Goal: Information Seeking & Learning: Learn about a topic

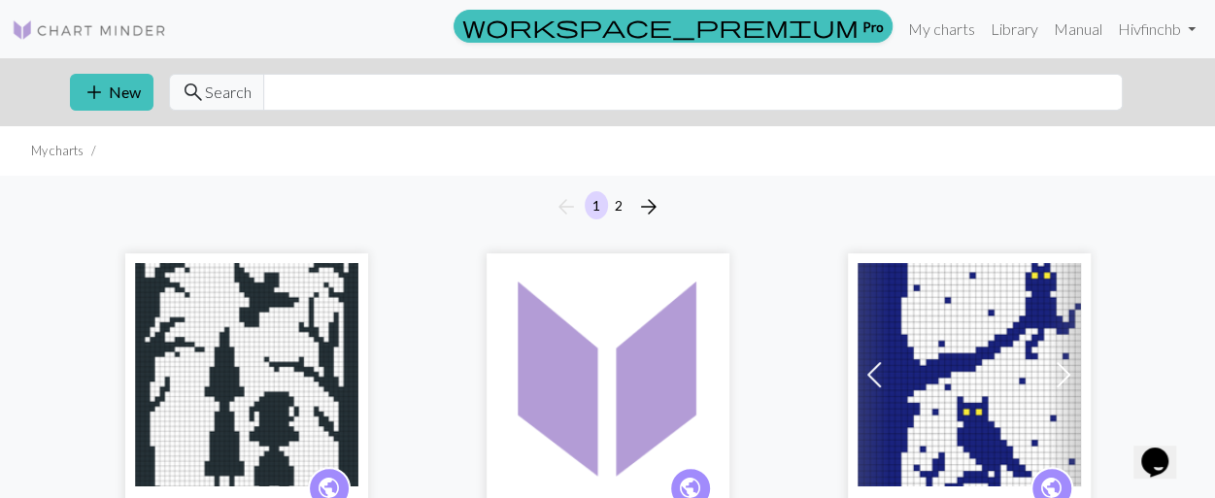
click at [106, 20] on img at bounding box center [89, 29] width 155 height 23
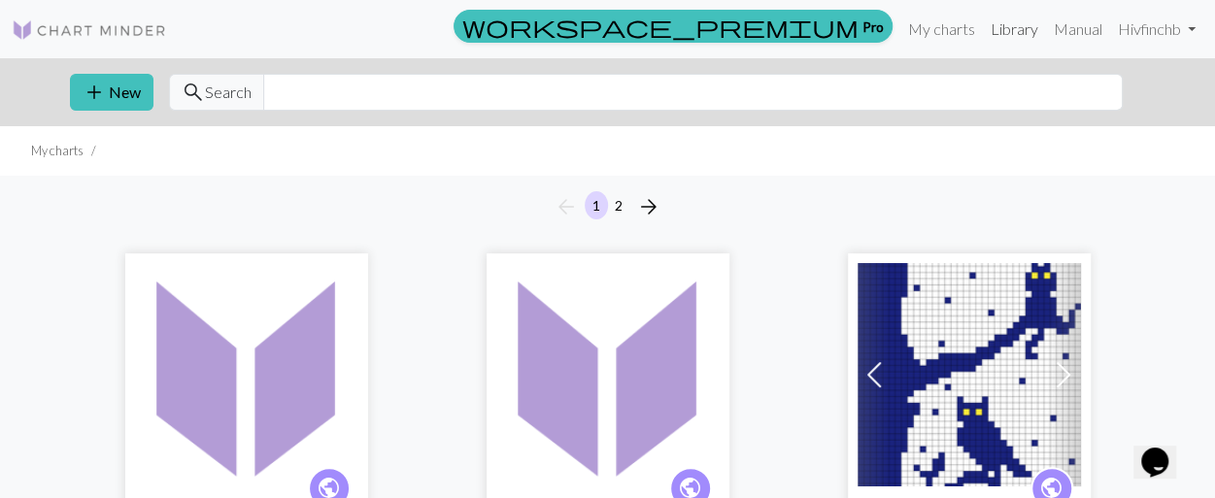
click at [997, 24] on link "Library" at bounding box center [1014, 29] width 63 height 39
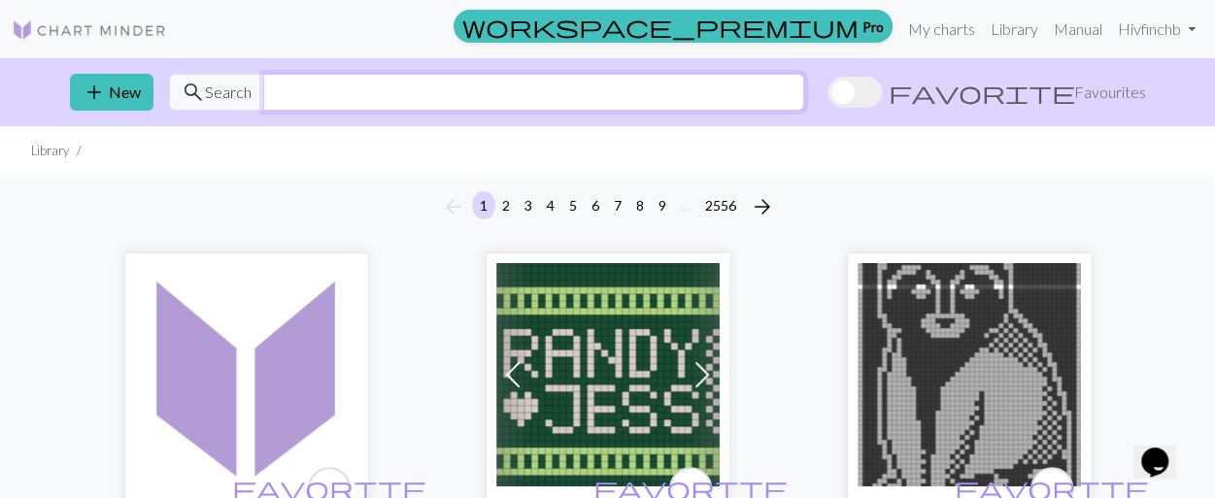
click at [443, 82] on input "text" at bounding box center [533, 92] width 541 height 37
type input "h"
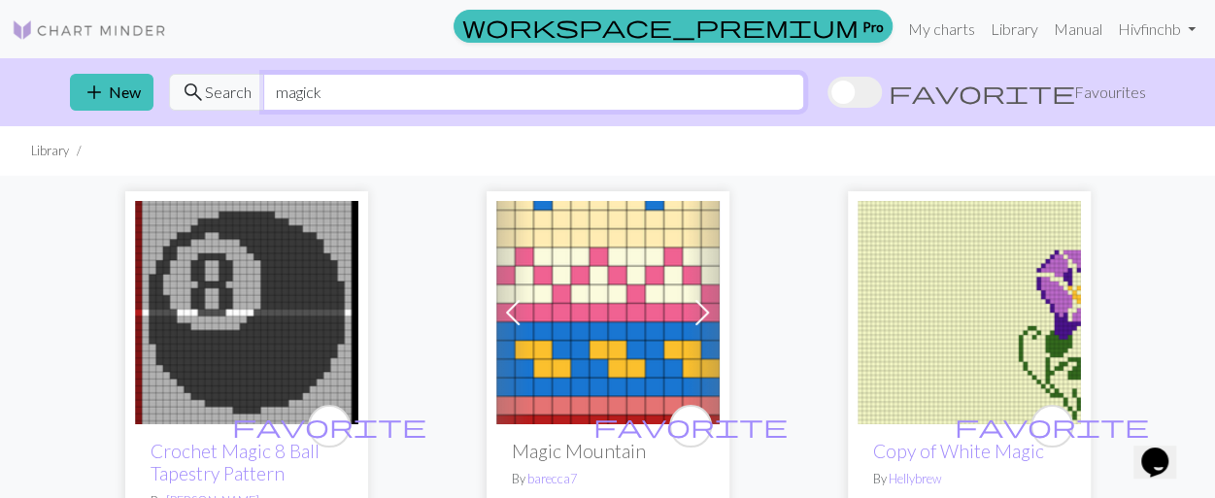
type input "magick"
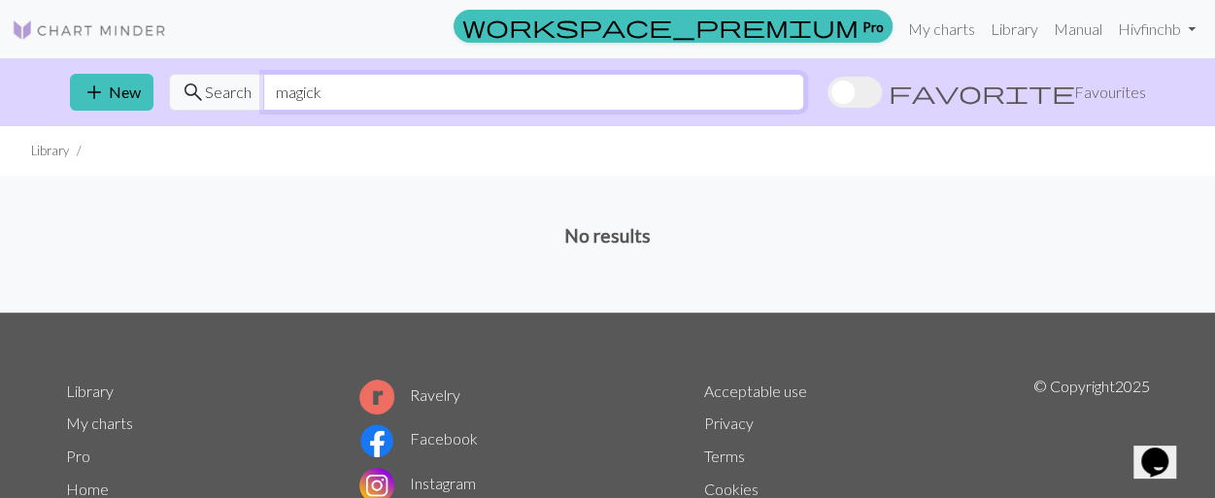
click at [323, 98] on input "magick" at bounding box center [533, 92] width 541 height 37
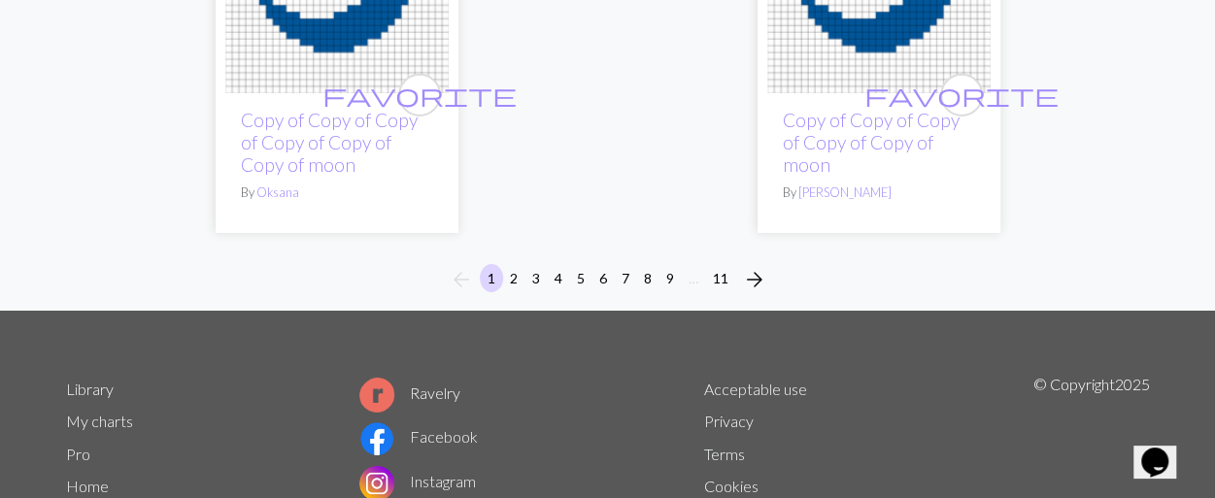
scroll to position [6752, 0]
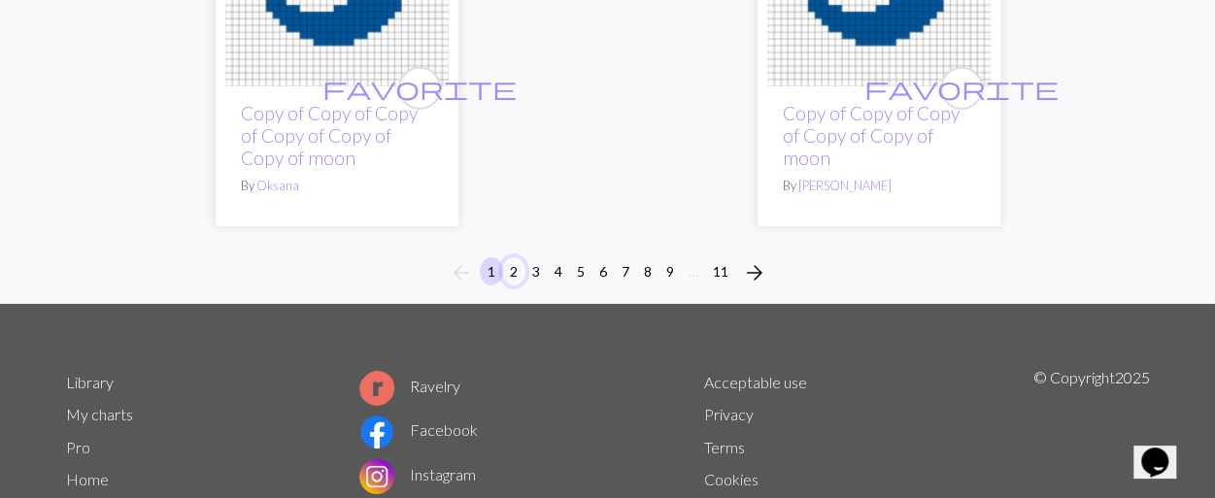
click at [515, 257] on button "2" at bounding box center [513, 271] width 23 height 28
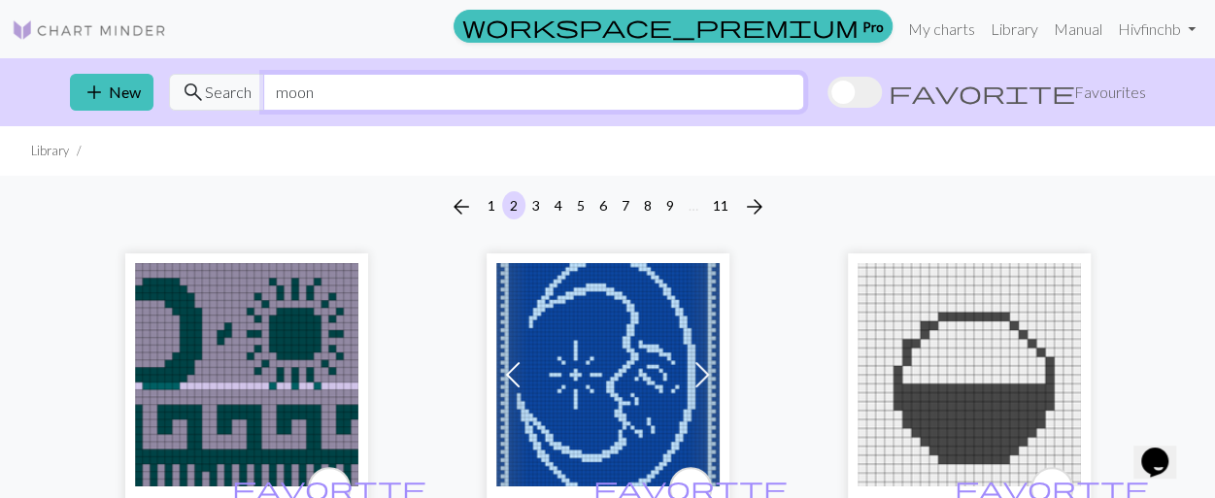
click at [338, 86] on input "moon" at bounding box center [533, 92] width 541 height 37
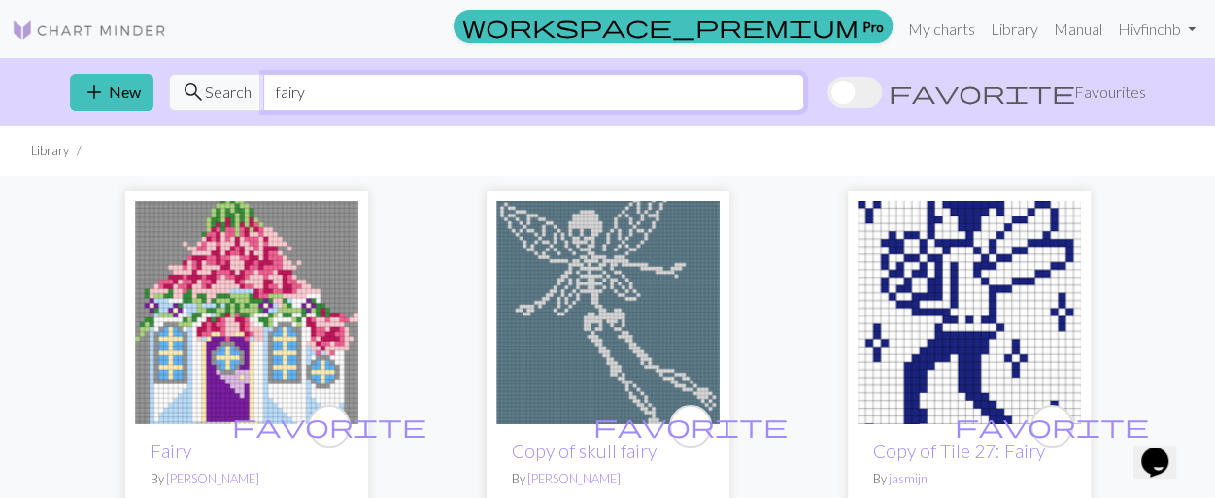
click at [316, 96] on input "fairy" at bounding box center [533, 92] width 541 height 37
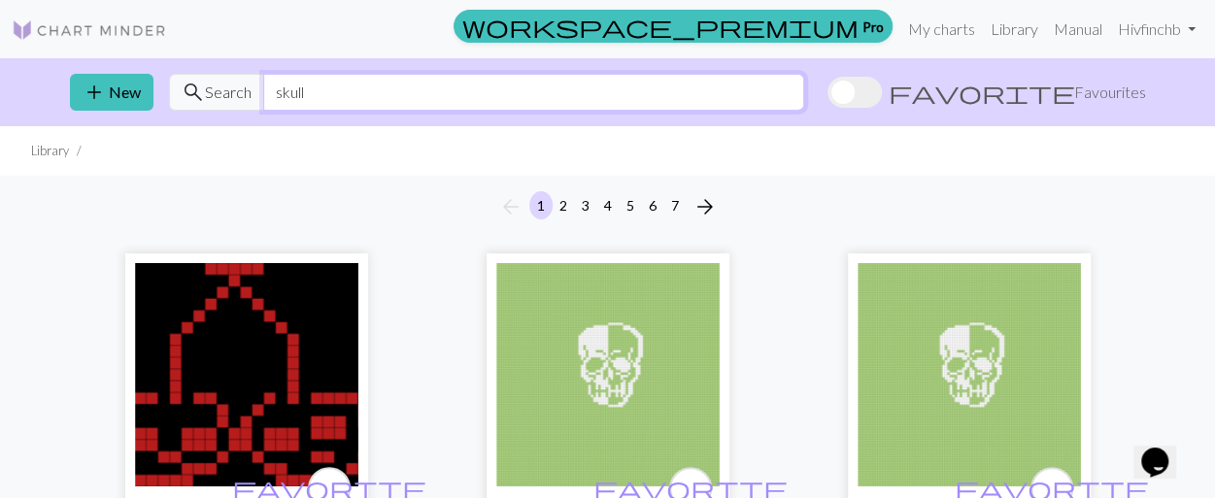
click at [331, 86] on input "skull" at bounding box center [533, 92] width 541 height 37
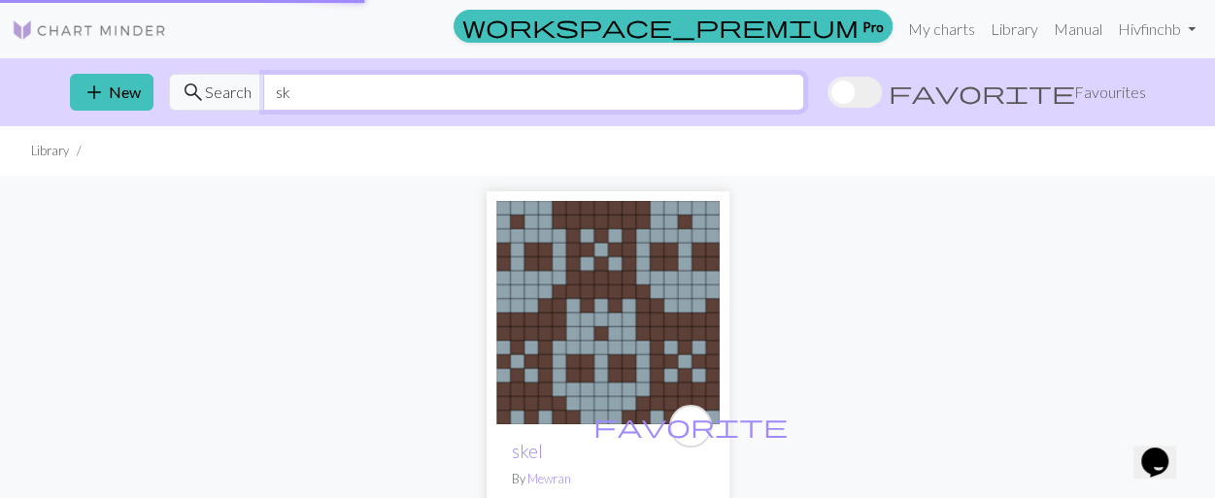
type input "s"
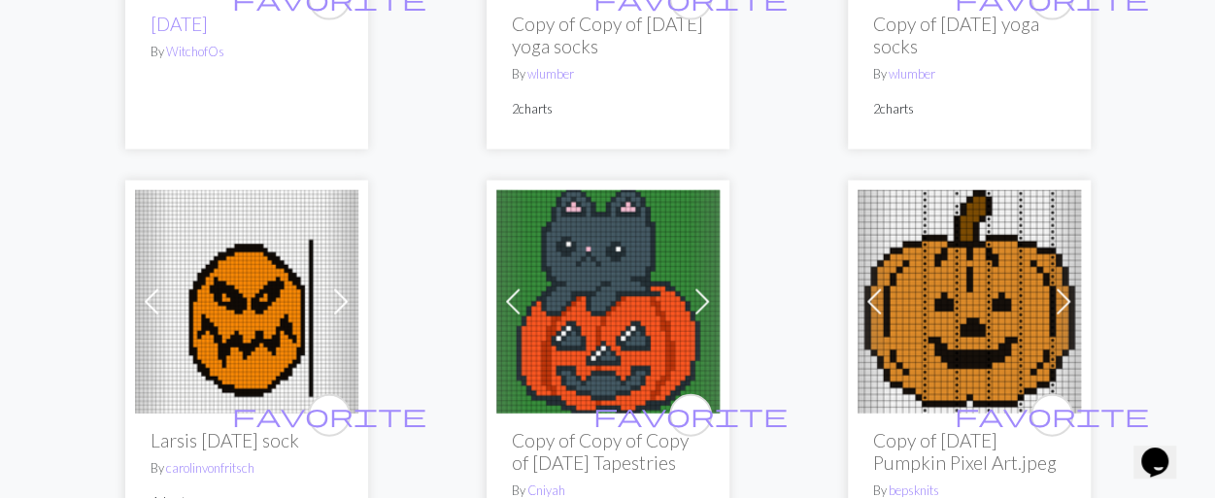
scroll to position [5835, 0]
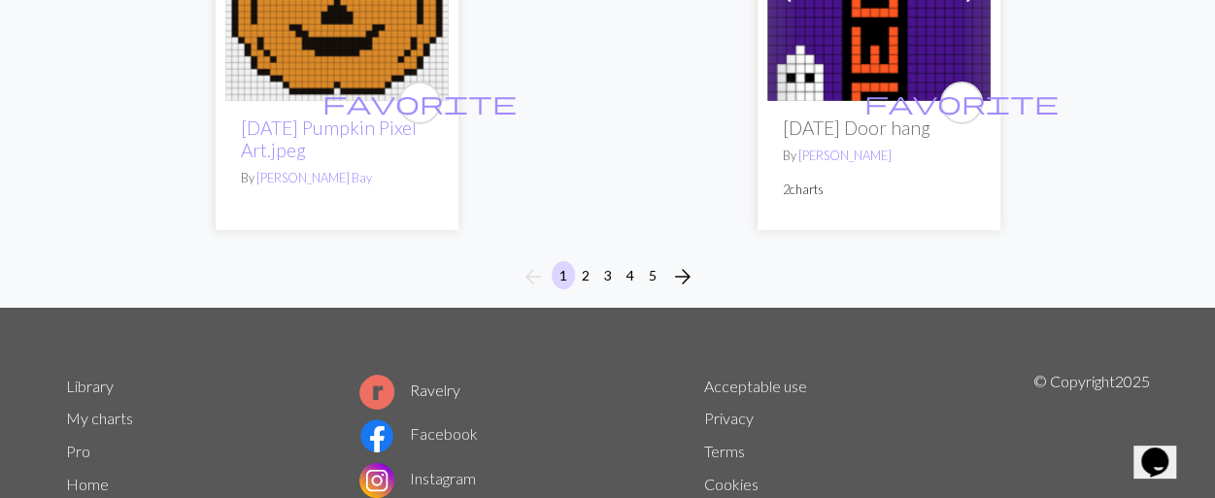
scroll to position [6967, 0]
click at [586, 289] on button "2" at bounding box center [585, 274] width 23 height 28
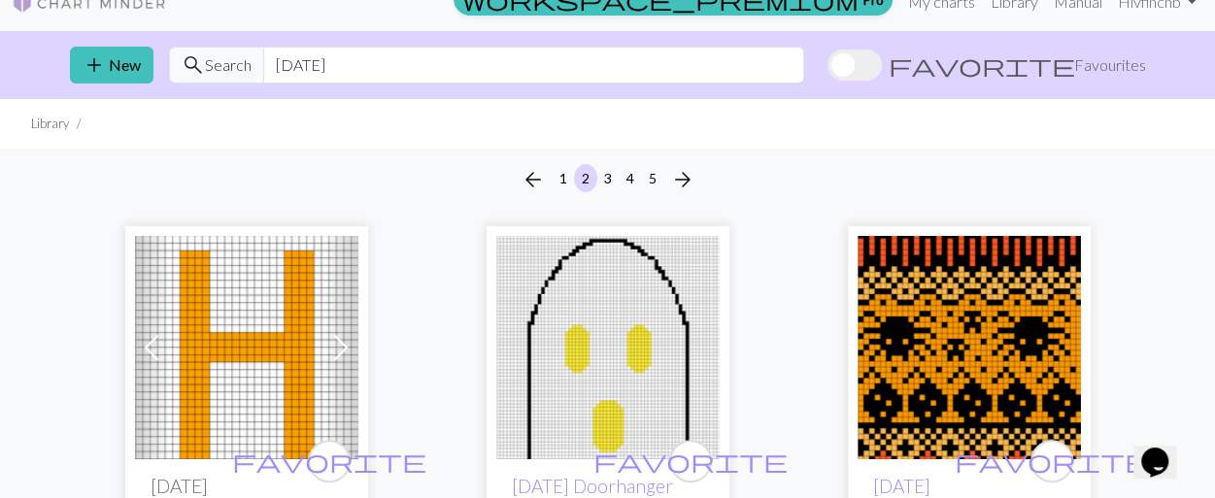
scroll to position [26, 0]
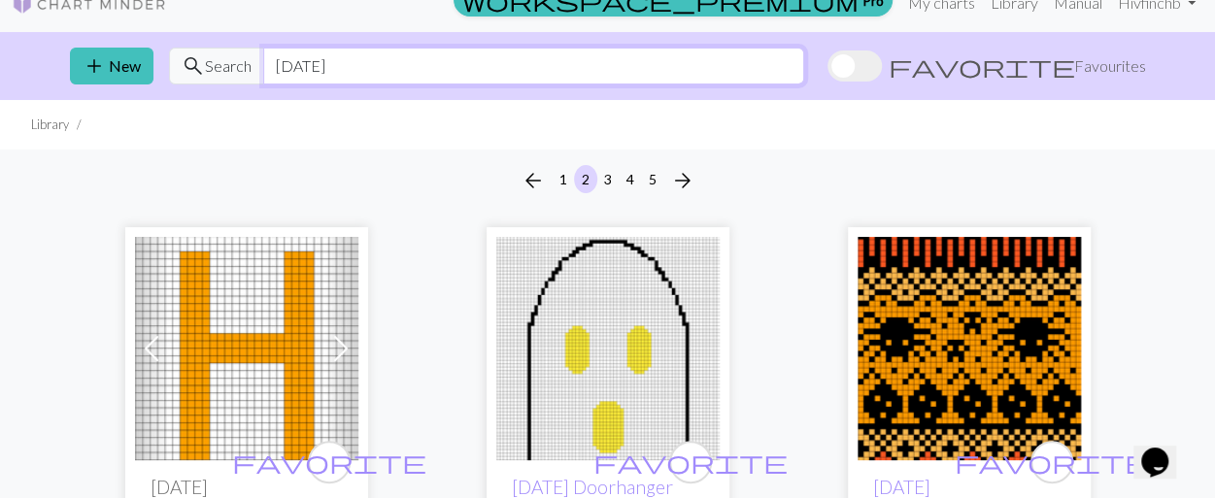
click at [352, 75] on input "[DATE]" at bounding box center [533, 66] width 541 height 37
type input "bat"
